Goal: Information Seeking & Learning: Compare options

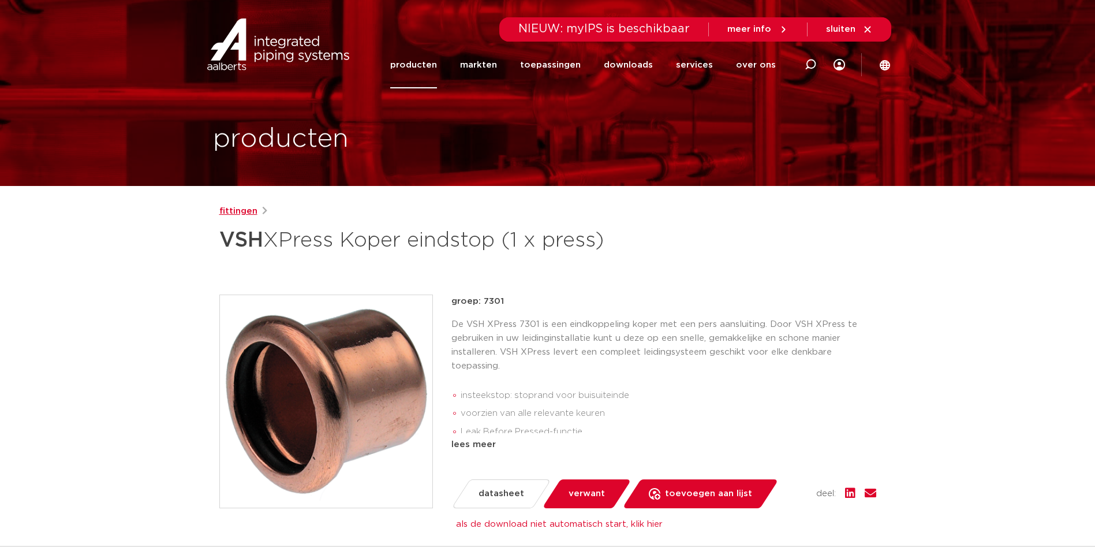
click at [236, 213] on link "fittingen" at bounding box center [238, 211] width 38 height 14
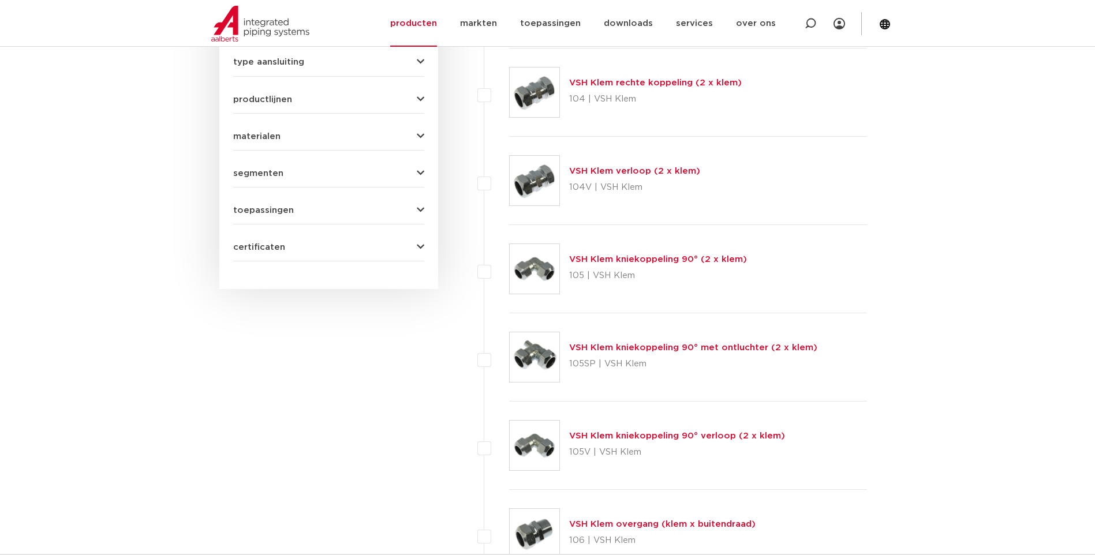
scroll to position [289, 0]
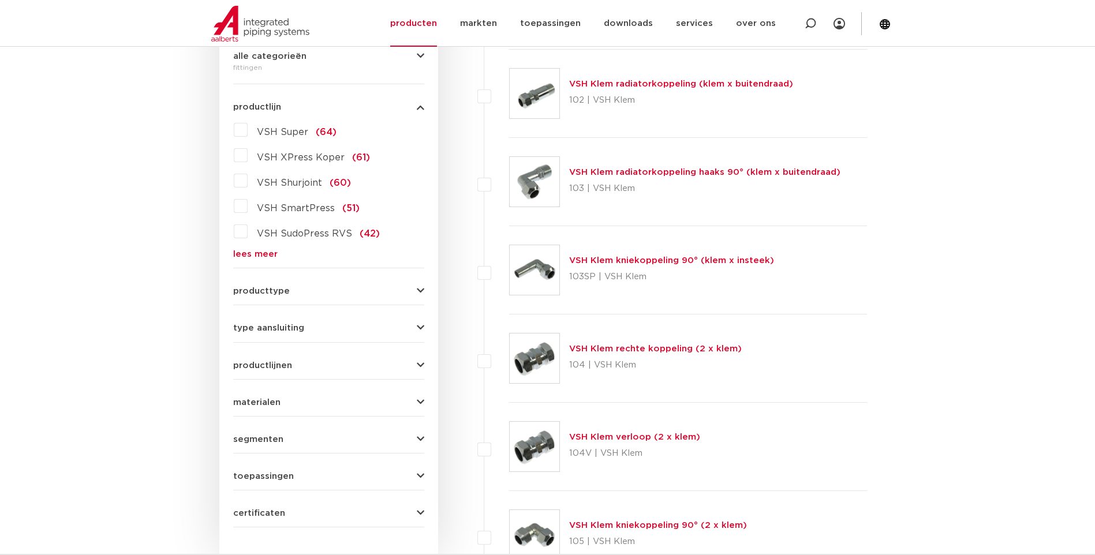
click at [255, 255] on link "lees meer" at bounding box center [328, 254] width 191 height 9
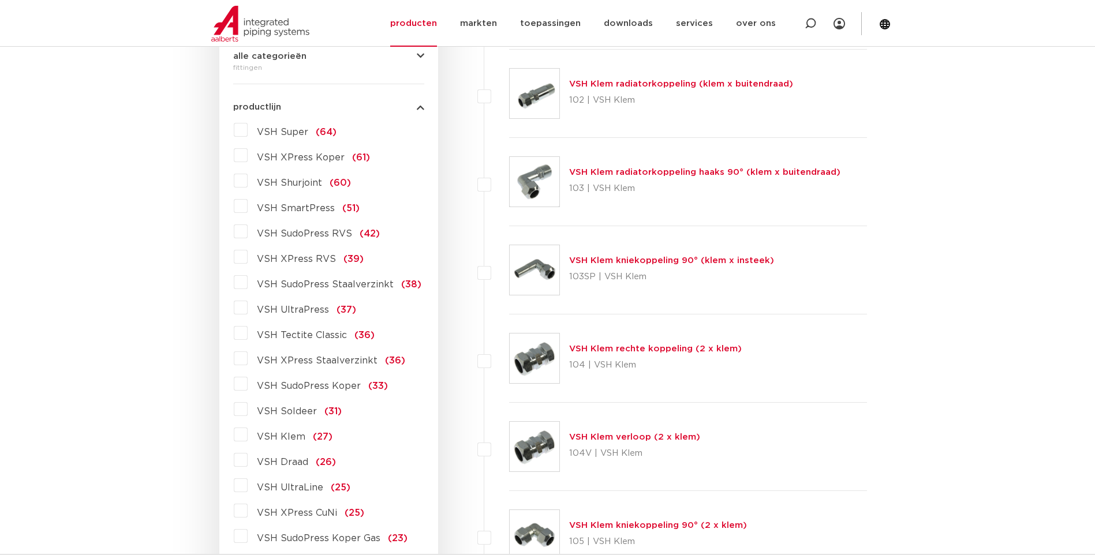
click at [248, 156] on label "VSH XPress Koper (61)" at bounding box center [309, 155] width 122 height 18
click at [0, 0] on input "VSH XPress Koper (61)" at bounding box center [0, 0] width 0 height 0
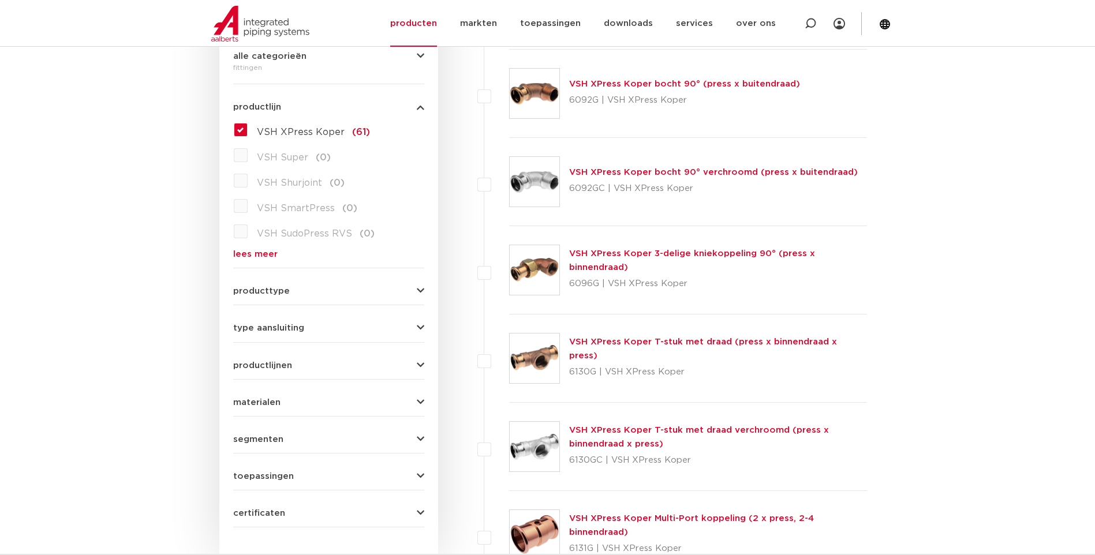
click at [412, 327] on button "type aansluiting" at bounding box center [328, 328] width 191 height 9
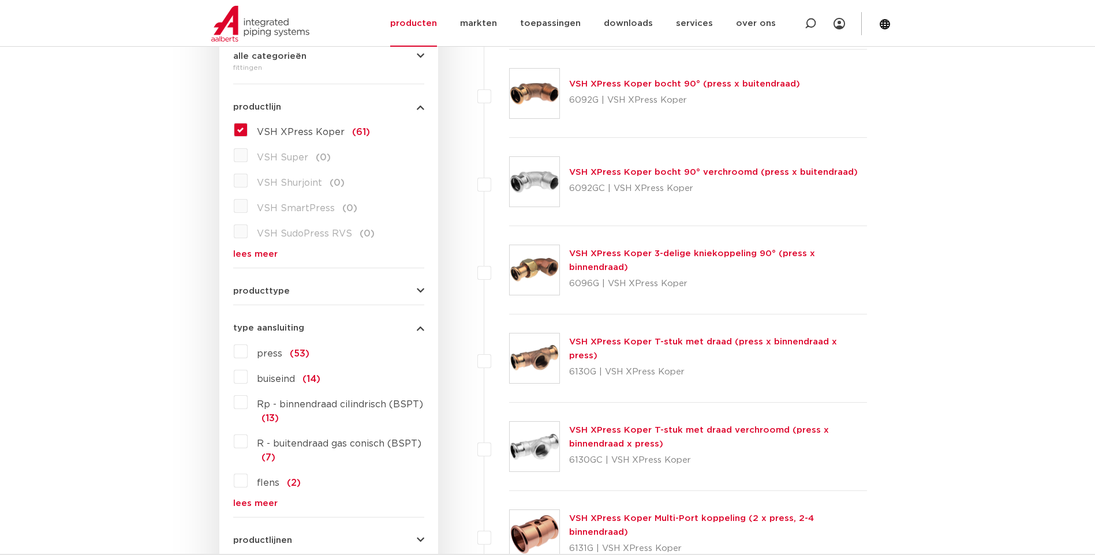
click at [414, 326] on button "type aansluiting" at bounding box center [328, 328] width 191 height 9
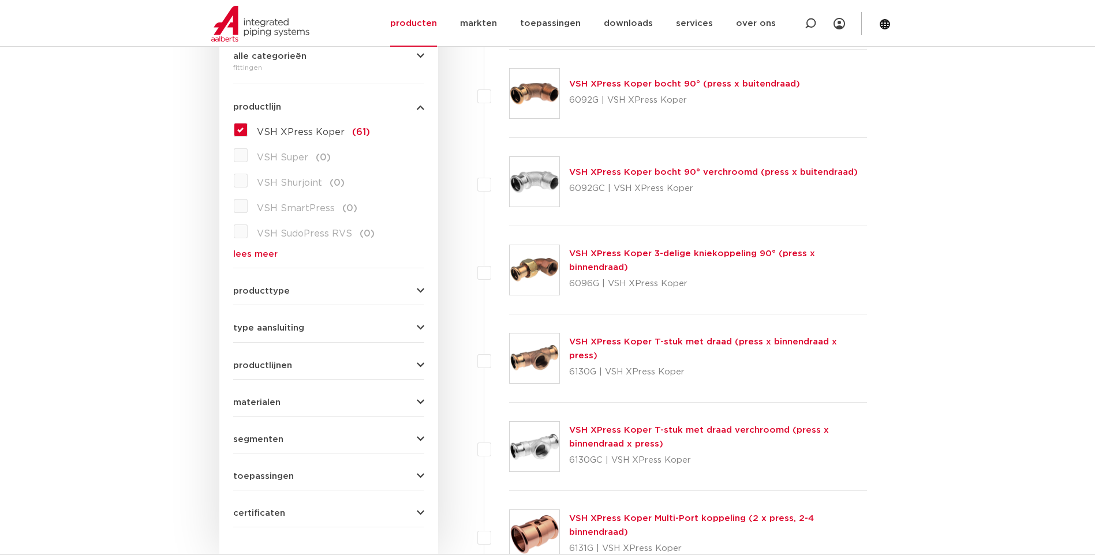
click at [417, 289] on icon "button" at bounding box center [421, 291] width 8 height 9
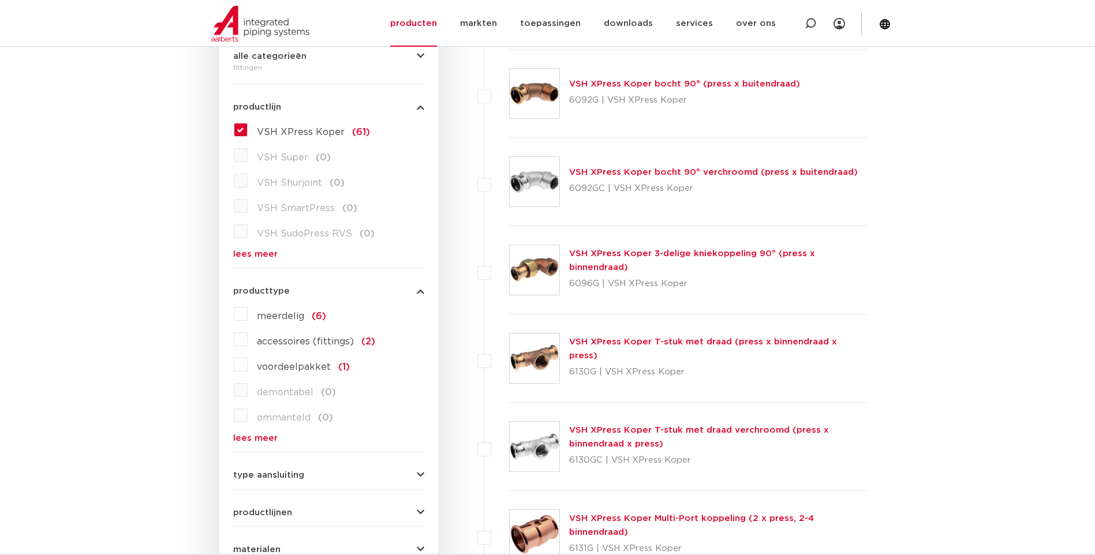
click at [256, 437] on link "lees meer" at bounding box center [328, 438] width 191 height 9
click at [420, 287] on icon "button" at bounding box center [421, 291] width 8 height 9
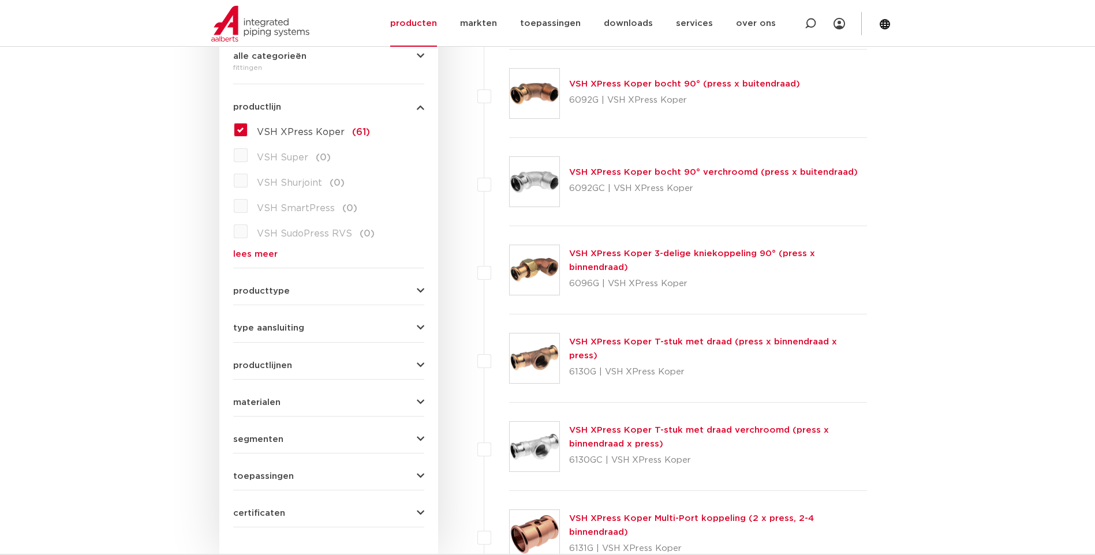
click at [414, 476] on button "toepassingen" at bounding box center [328, 476] width 191 height 9
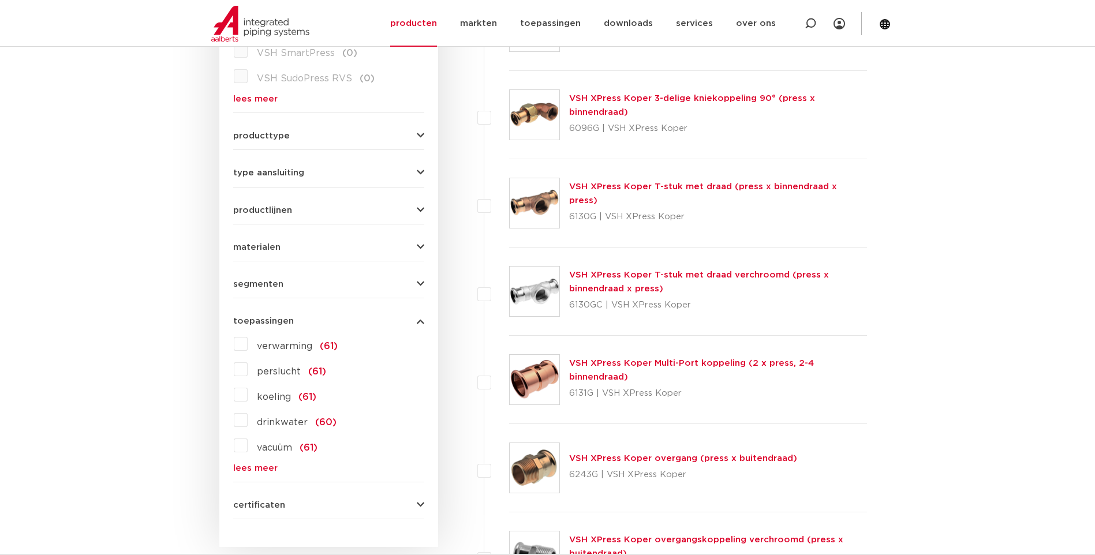
scroll to position [462, 0]
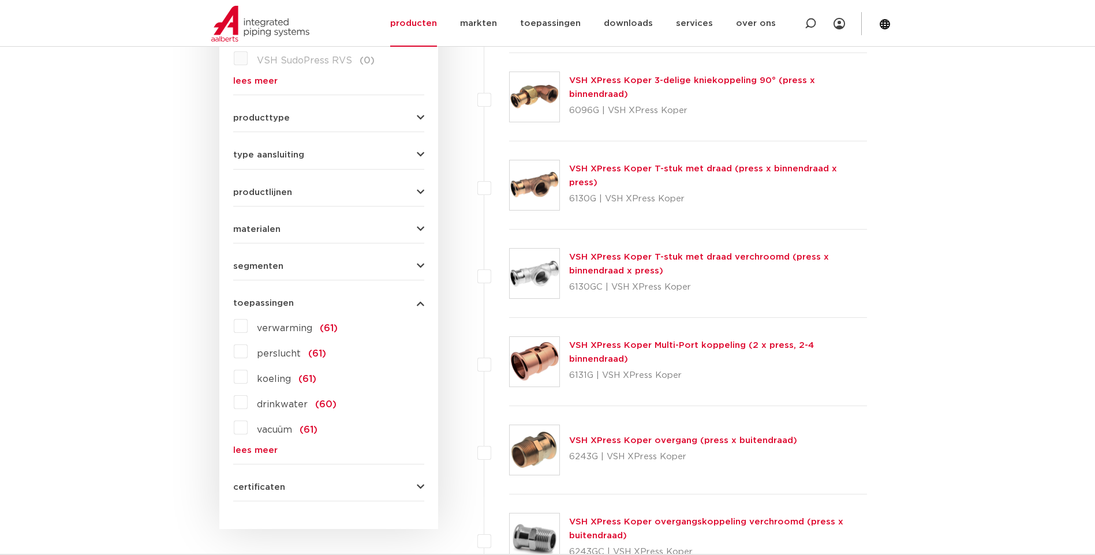
click at [260, 451] on link "lees meer" at bounding box center [328, 450] width 191 height 9
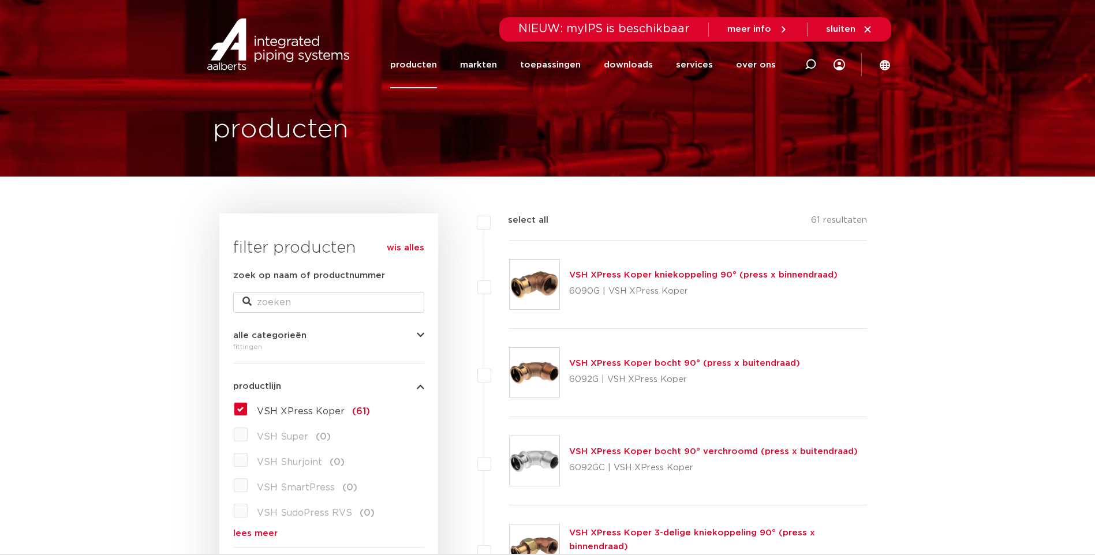
scroll to position [0, 0]
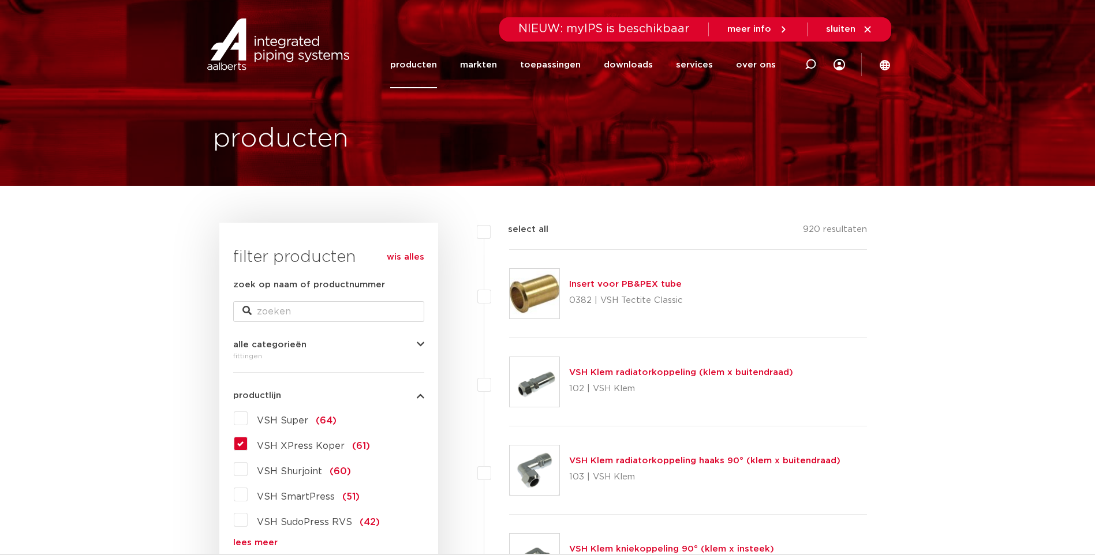
scroll to position [58, 0]
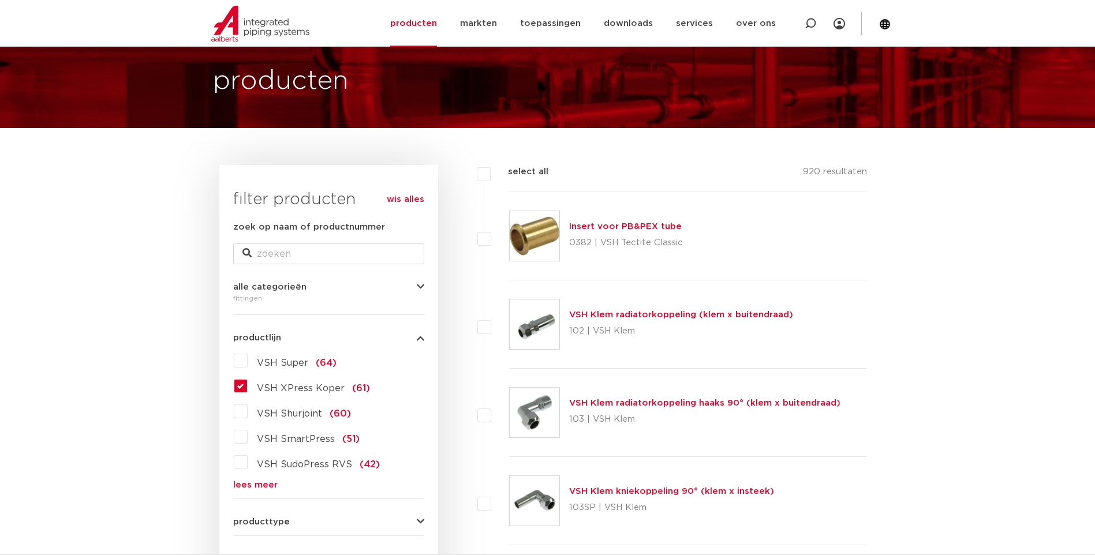
click at [253, 482] on link "lees meer" at bounding box center [328, 485] width 191 height 9
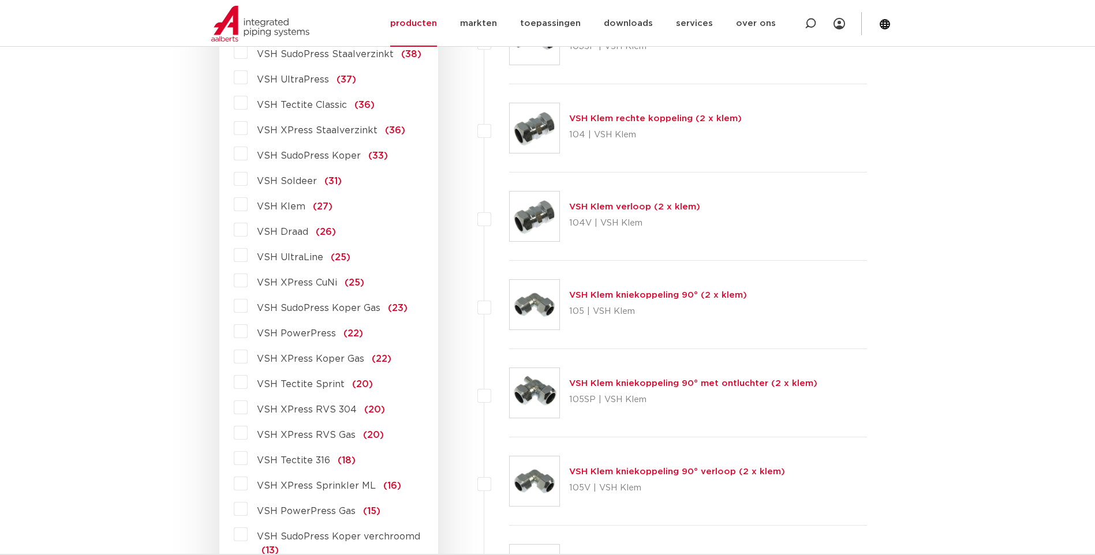
scroll to position [519, 0]
click at [248, 356] on label "VSH XPress Koper Gas (22)" at bounding box center [320, 356] width 144 height 18
click at [0, 0] on input "VSH XPress Koper Gas (22)" at bounding box center [0, 0] width 0 height 0
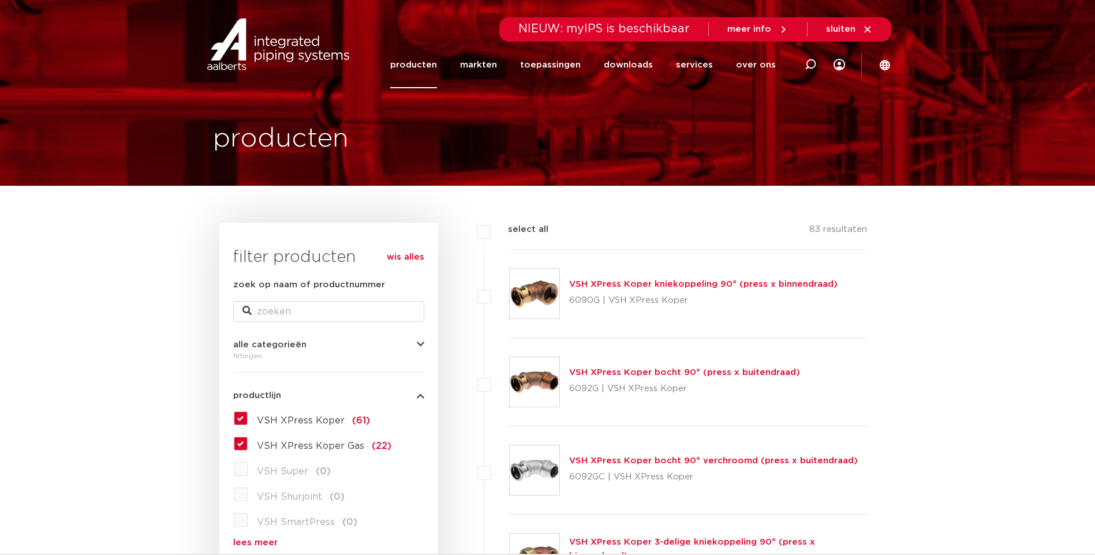
click at [248, 417] on label "VSH XPress Koper (61)" at bounding box center [309, 418] width 122 height 18
click at [0, 0] on input "VSH XPress Koper (61)" at bounding box center [0, 0] width 0 height 0
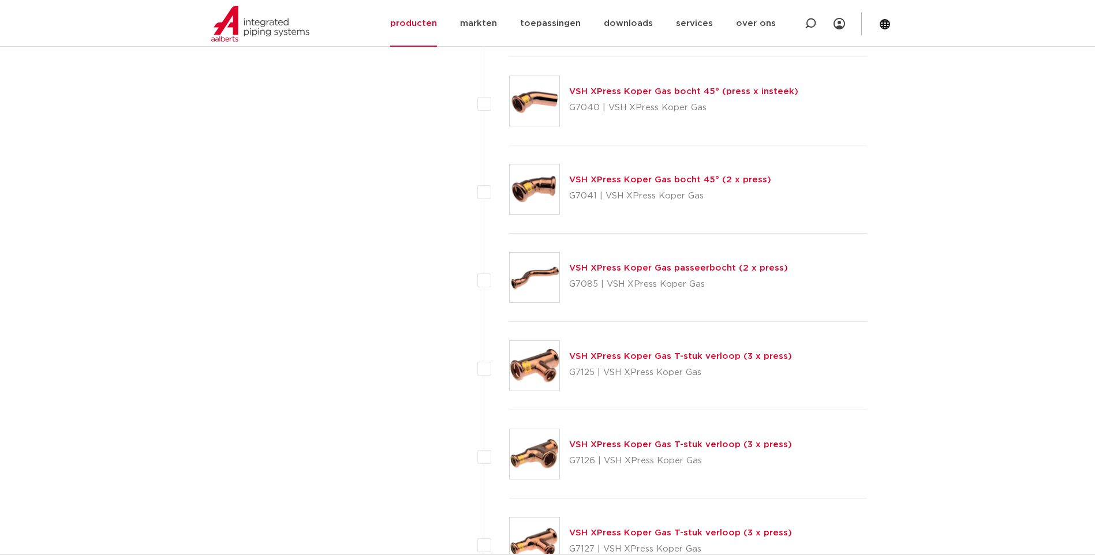
scroll to position [1097, 0]
